Goal: Understand process/instructions: Learn how to perform a task or action

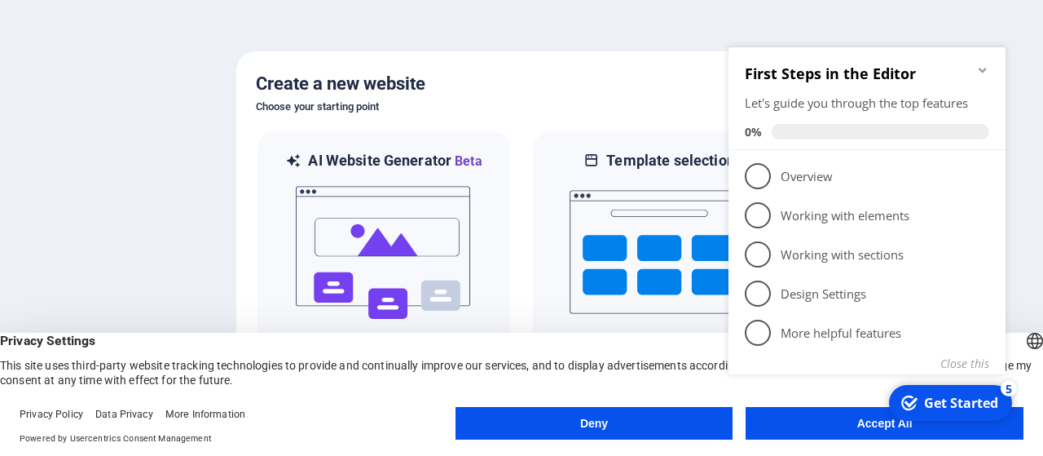
click at [853, 414] on div "checkmark Get Started 5 First Steps in the Editor Let's guide you through the t…" at bounding box center [870, 229] width 297 height 395
click at [902, 422] on div "checkmark Get Started 5 First Steps in the Editor Let's guide you through the t…" at bounding box center [870, 229] width 297 height 395
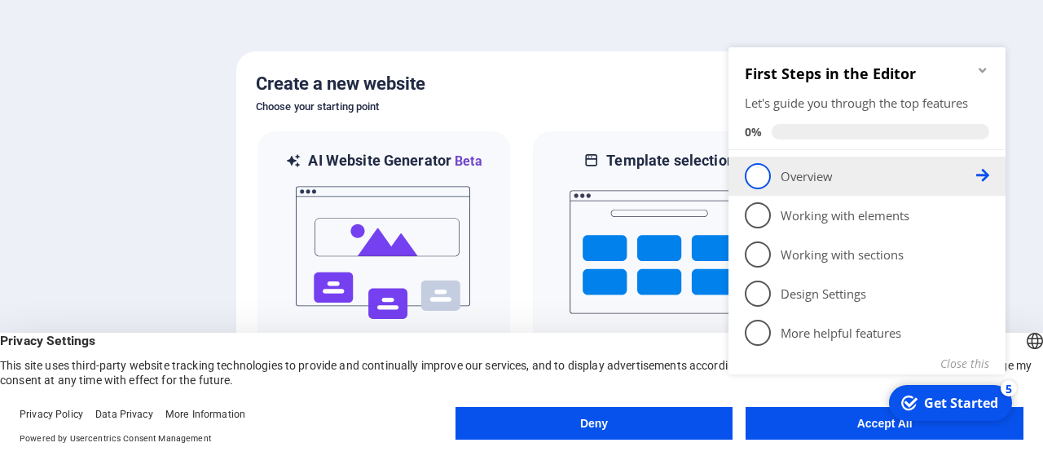
click at [760, 183] on span "1" at bounding box center [758, 176] width 26 height 26
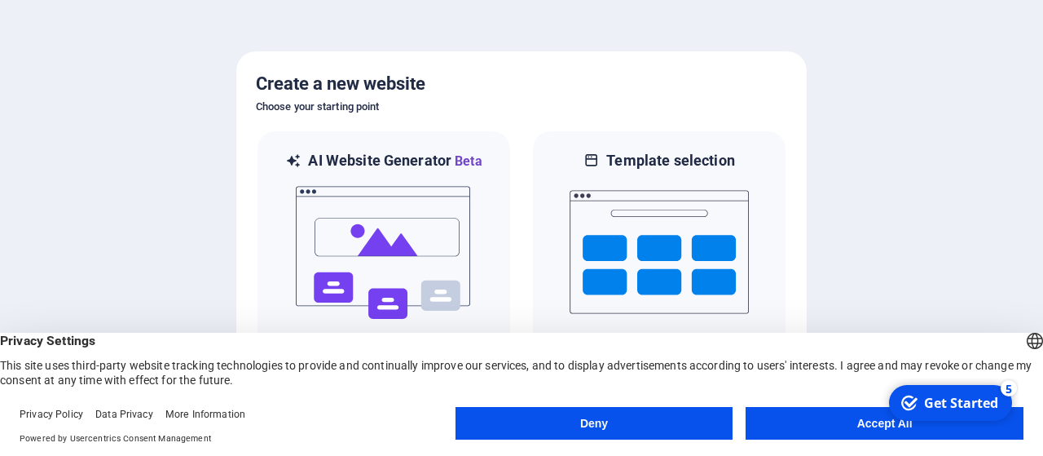
click at [941, 399] on div "Get Started" at bounding box center [961, 403] width 74 height 18
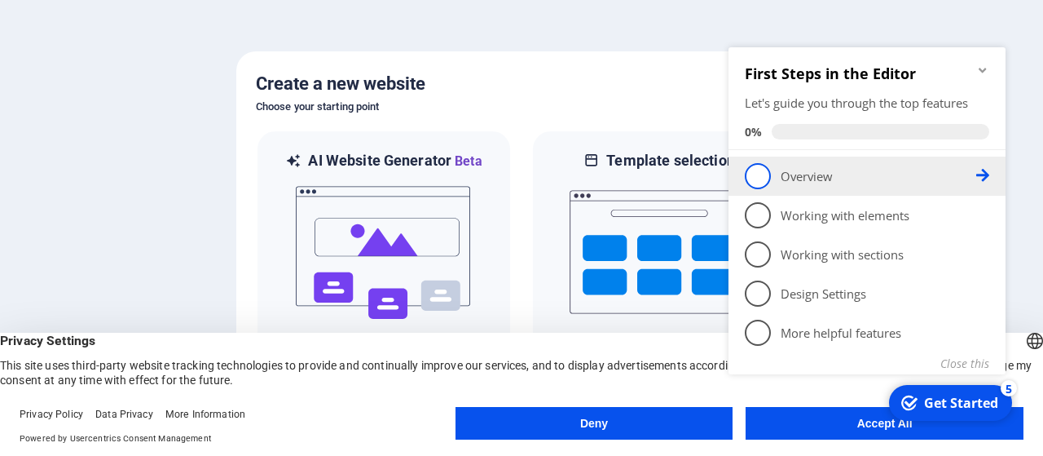
click at [760, 173] on span "1" at bounding box center [758, 176] width 26 height 26
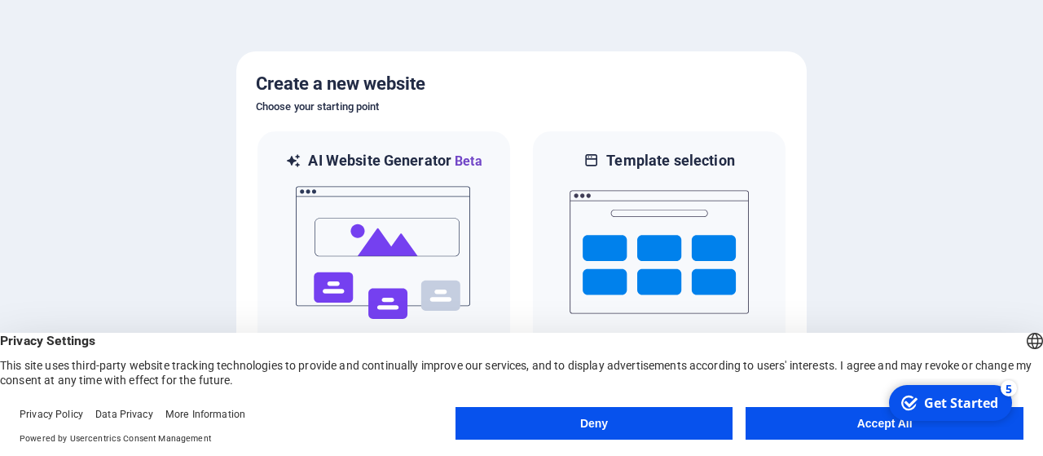
click at [968, 414] on div "checkmark Get Started 5" at bounding box center [950, 403] width 123 height 36
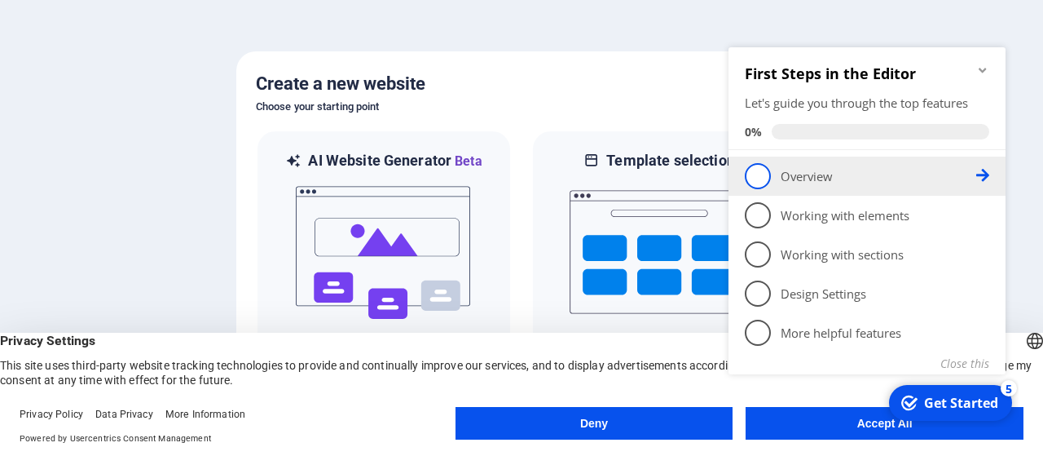
click at [988, 177] on icon at bounding box center [982, 175] width 13 height 13
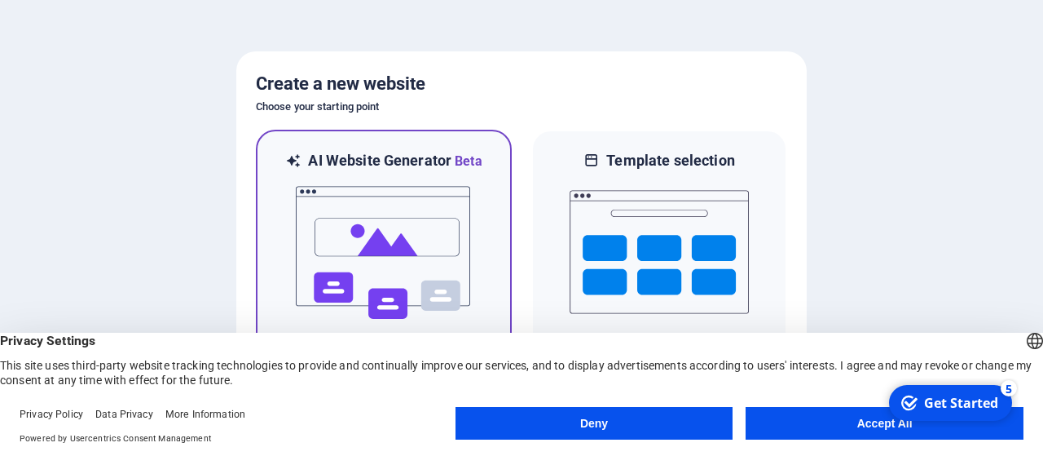
click at [361, 161] on h6 "AI Website Generator Beta" at bounding box center [395, 161] width 174 height 20
